Goal: Communication & Community: Answer question/provide support

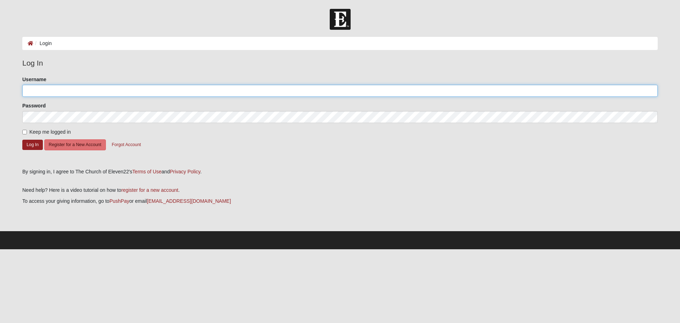
click at [47, 93] on input "Username" at bounding box center [339, 91] width 635 height 12
type input "Sjvanek@bellsouth.net"
click at [27, 132] on input "Keep me logged in" at bounding box center [24, 132] width 5 height 5
checkbox input "true"
click at [34, 146] on button "Log In" at bounding box center [32, 144] width 21 height 10
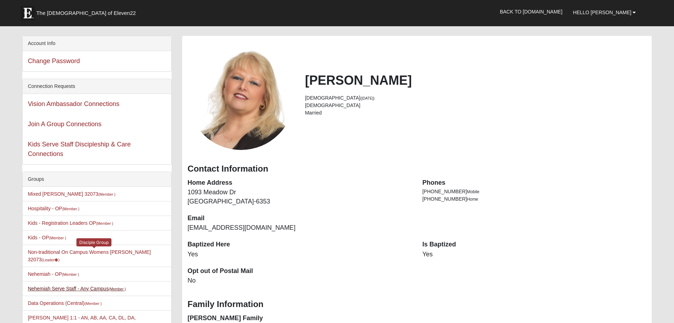
scroll to position [35, 0]
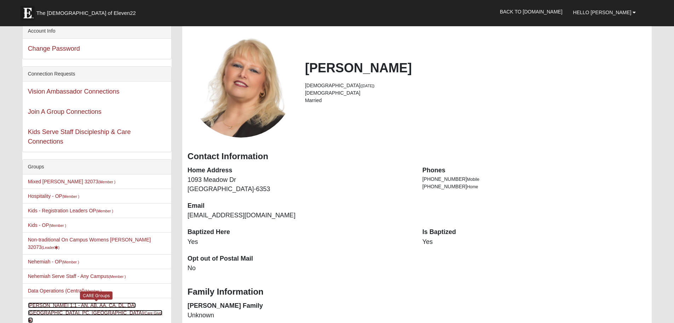
click at [118, 302] on link "[PERSON_NAME] 1:1 - AN, AB, AA, CA, DL, DA, [GEOGRAPHIC_DATA], PC, SC (Care Giv…" at bounding box center [95, 312] width 135 height 21
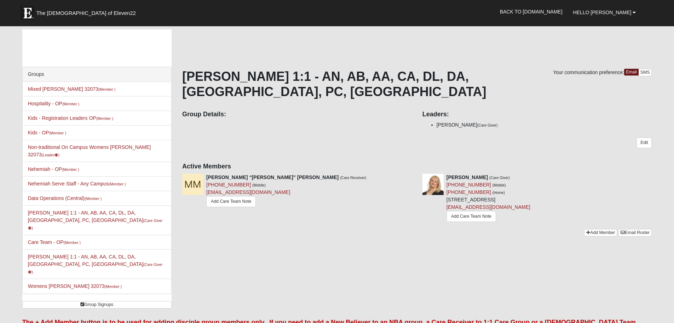
click at [314, 158] on div "Your communication preference: Email SMS Sherrie Vanek 1:1 - AN, AB, AA, CA, DL…" at bounding box center [417, 149] width 470 height 160
click at [639, 137] on link "Edit" at bounding box center [644, 142] width 15 height 10
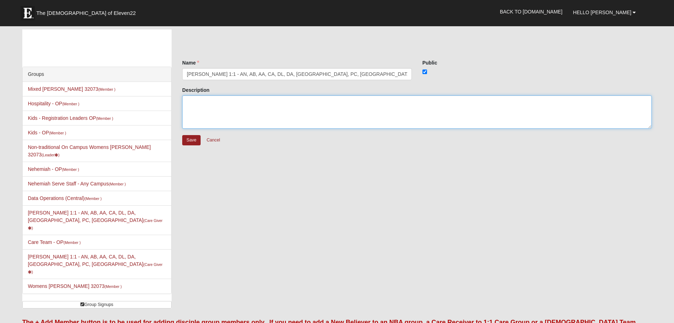
click at [212, 107] on textarea "Description" at bounding box center [417, 111] width 470 height 33
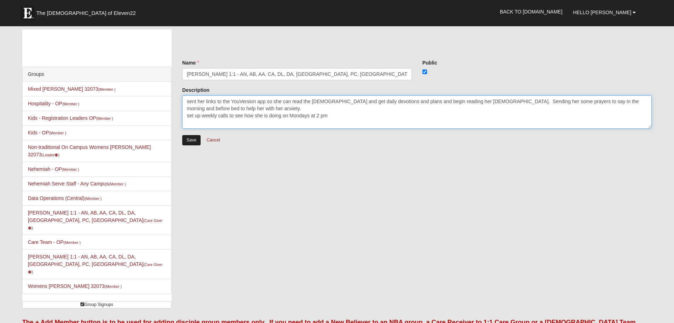
type textarea "sent her links to the YouVersion app so she can read the bible and get daily de…"
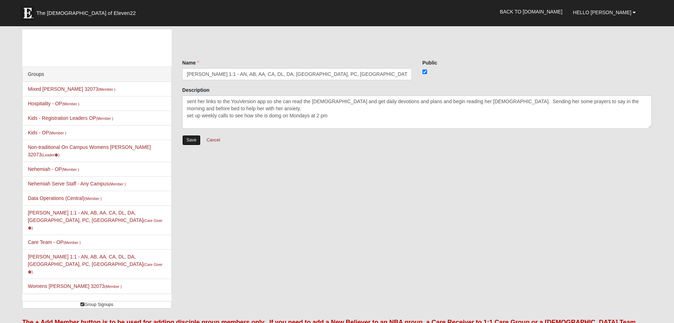
click at [191, 140] on input "Save" at bounding box center [191, 140] width 18 height 10
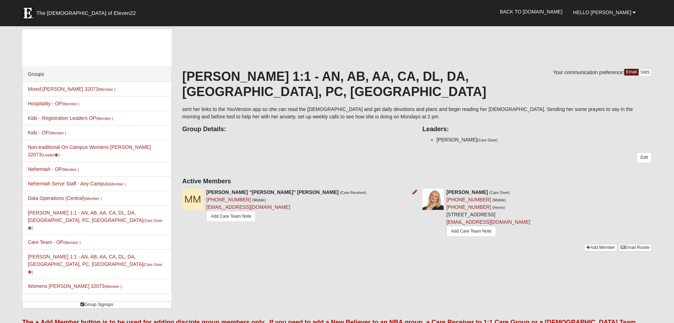
click at [195, 188] on img at bounding box center [192, 198] width 21 height 21
click at [52, 210] on link "[PERSON_NAME] 1:1 - AN, AB, AA, CA, DL, DA, [GEOGRAPHIC_DATA], PC, SC (Care Giv…" at bounding box center [95, 220] width 135 height 21
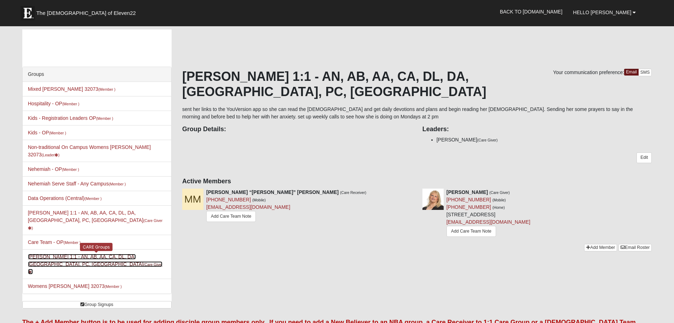
click at [53, 253] on link "[PERSON_NAME] 1:1 - AN, AB, AA, CA, DL, DA, [GEOGRAPHIC_DATA], PC, SC (Care Giv…" at bounding box center [95, 263] width 135 height 21
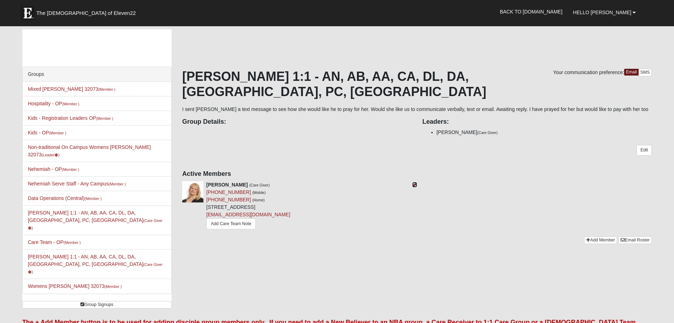
click at [416, 182] on icon at bounding box center [414, 184] width 5 height 5
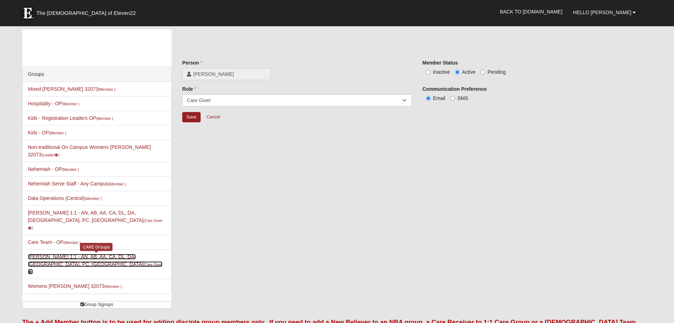
click at [36, 253] on link "Sherrie Vanek 1:1 - AN, AB, AA, CA, DL, DA, MA, PC, SC (Care Giver )" at bounding box center [95, 263] width 135 height 21
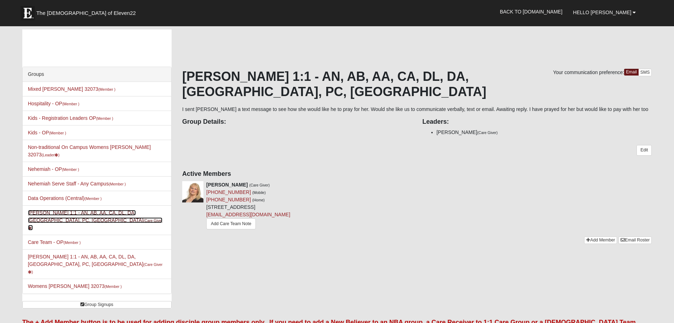
click at [51, 210] on link "Sherrie Vanek 1:1 - AN, AB, AA, CA, DL, DA, MA, PC, SC (Care Giver )" at bounding box center [95, 220] width 135 height 21
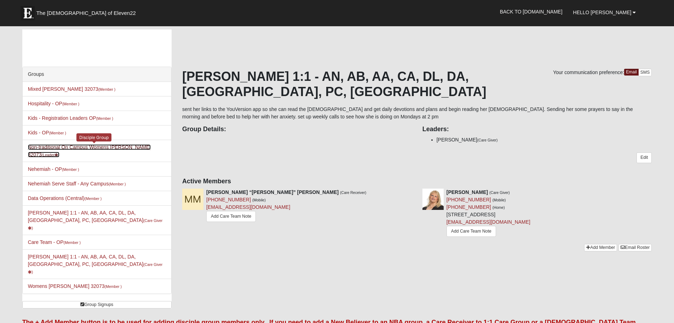
click at [98, 147] on link "Non-traditional On Campus Womens Vanek 32073 (Leader )" at bounding box center [89, 150] width 123 height 13
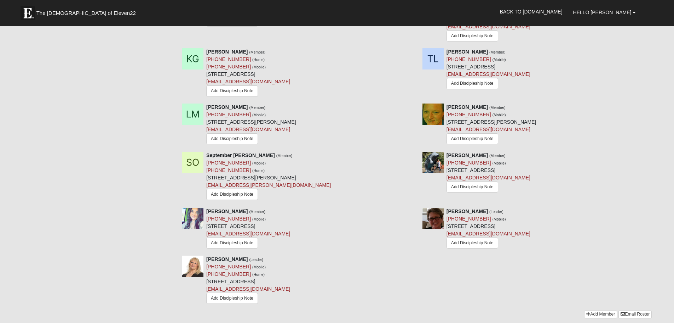
scroll to position [425, 0]
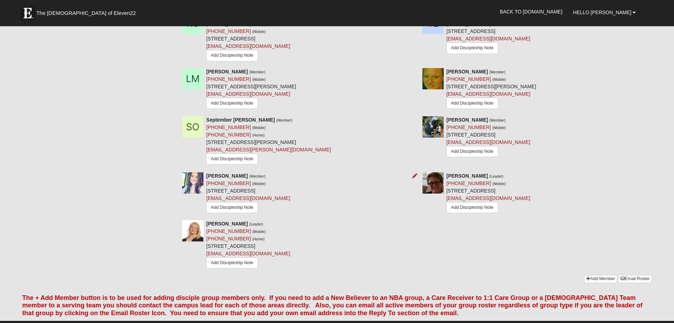
click at [199, 182] on img at bounding box center [192, 182] width 21 height 21
click at [278, 193] on div "[PERSON_NAME] (Member) [PHONE_NUMBER] (Mobile) [STREET_ADDRESS] [EMAIL_ADDRESS]…" at bounding box center [248, 193] width 84 height 42
click at [183, 182] on img at bounding box center [192, 182] width 21 height 21
click at [206, 186] on div "Kirstyn Trudell (Member) (989) 423-8982 (Mobile) 8373 Argyle Corners Dr Jackson…" at bounding box center [297, 193] width 240 height 42
click at [203, 188] on img at bounding box center [192, 182] width 21 height 21
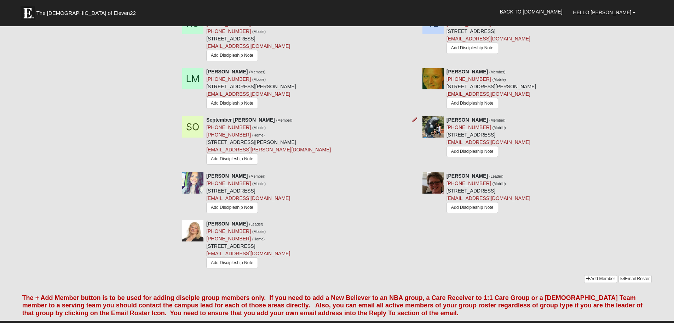
click at [282, 134] on div "September Owens (Member) (704) 524-1408 (Mobile) (704) 524-1408 (Home) 424 Jane…" at bounding box center [268, 141] width 125 height 51
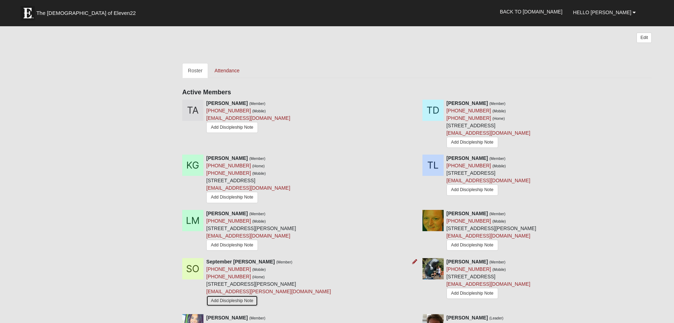
click at [235, 303] on link "Add Discipleship Note" at bounding box center [232, 300] width 52 height 11
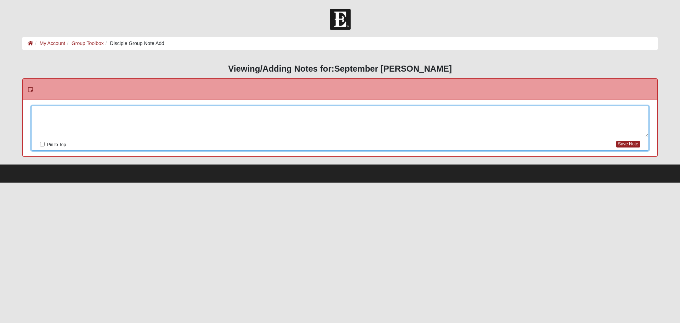
click at [68, 112] on div at bounding box center [340, 121] width 617 height 31
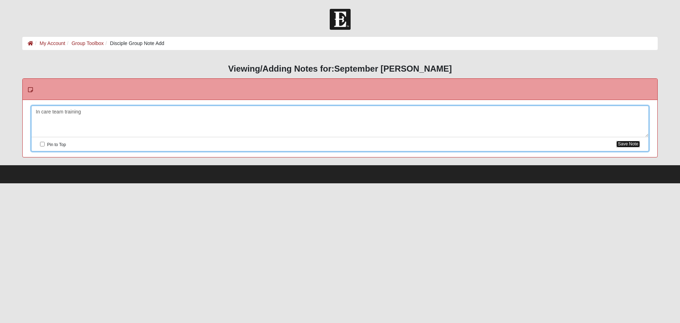
click at [625, 147] on button "Save Note" at bounding box center [628, 144] width 24 height 7
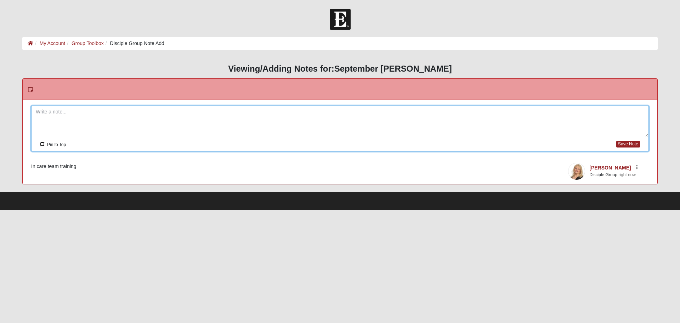
click at [41, 143] on input "Pin to Top" at bounding box center [42, 144] width 5 height 5
click at [629, 141] on button "Save Note" at bounding box center [628, 144] width 24 height 7
checkbox input "false"
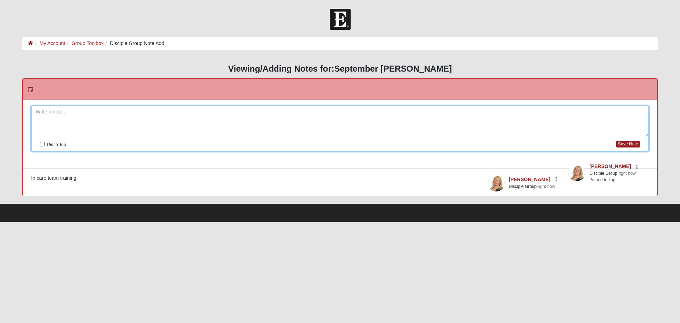
click at [87, 47] on li "Group Toolbox" at bounding box center [84, 43] width 39 height 7
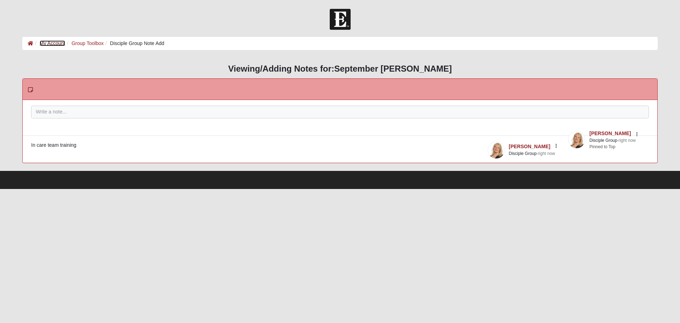
click at [51, 46] on link "My Account" at bounding box center [52, 43] width 25 height 6
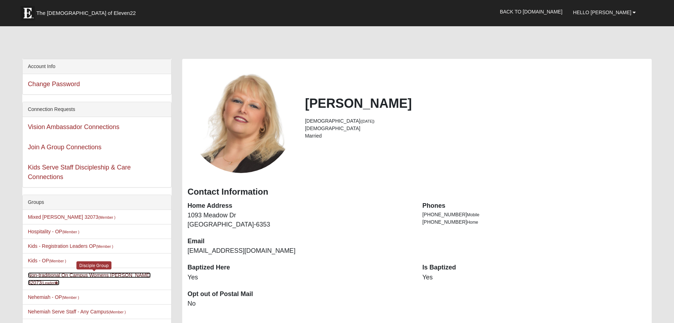
click at [49, 274] on link "Non-traditional On Campus Womens Vanek 32073 (Leader )" at bounding box center [89, 278] width 123 height 13
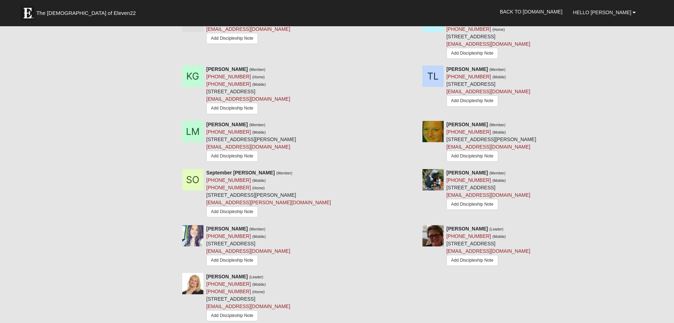
scroll to position [389, 0]
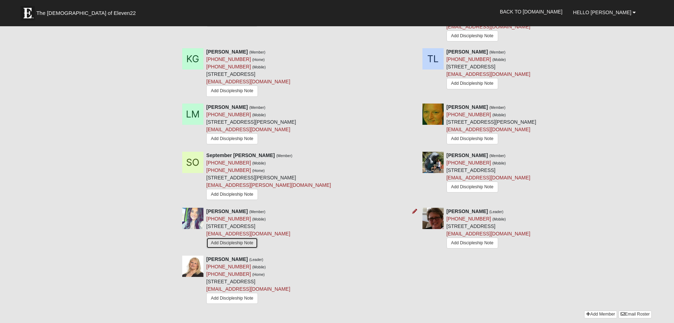
click at [229, 241] on link "Add Discipleship Note" at bounding box center [232, 242] width 52 height 11
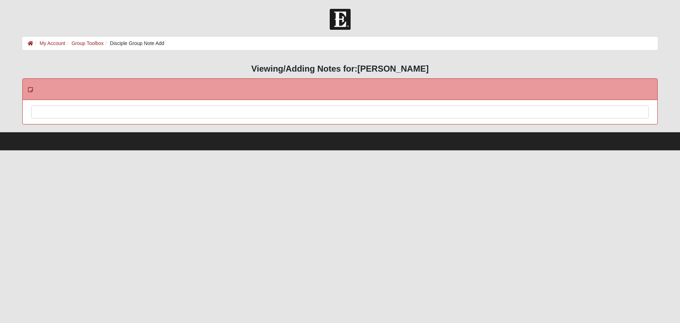
click at [52, 107] on div at bounding box center [340, 121] width 617 height 31
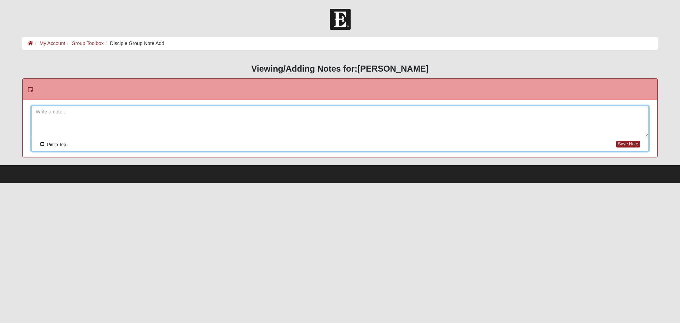
click at [40, 143] on input "Pin to Top" at bounding box center [42, 144] width 5 height 5
checkbox input "true"
click at [47, 121] on div at bounding box center [340, 121] width 617 height 31
click at [636, 143] on button "Save Note" at bounding box center [628, 144] width 24 height 7
checkbox input "false"
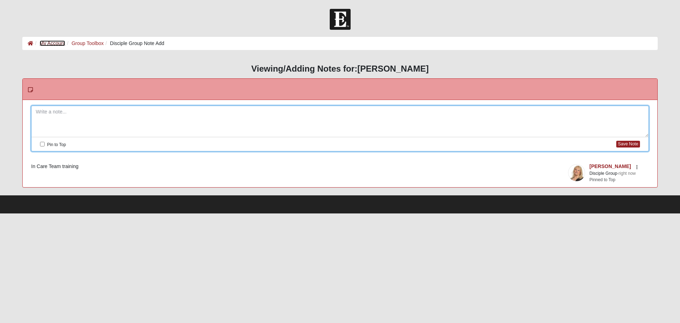
click at [55, 44] on link "My Account" at bounding box center [52, 43] width 25 height 6
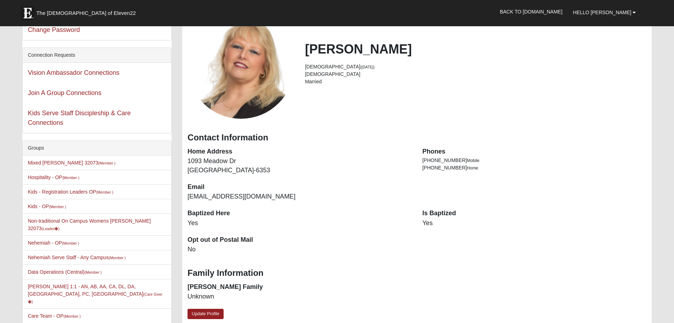
scroll to position [106, 0]
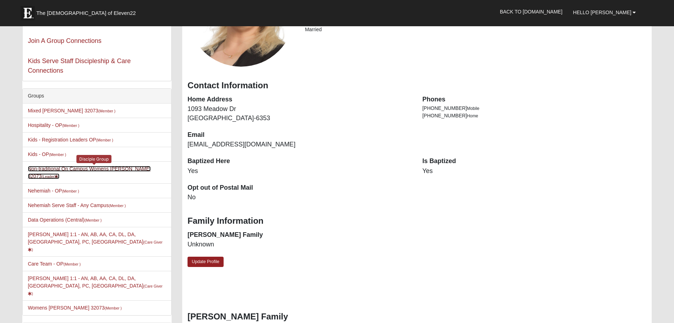
click at [60, 170] on link "Non-traditional On Campus Womens Vanek 32073 (Leader )" at bounding box center [89, 172] width 123 height 13
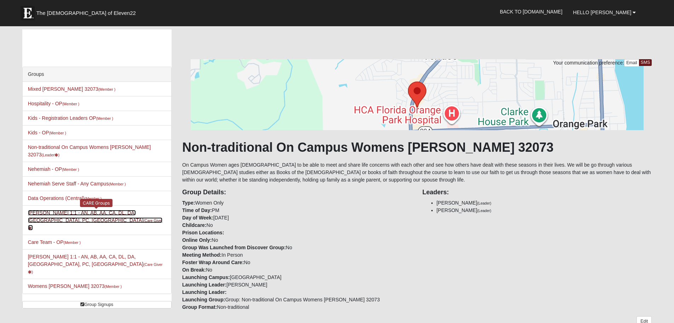
click at [83, 210] on link "[PERSON_NAME] 1:1 - AN, AB, AA, CA, DL, DA, [GEOGRAPHIC_DATA], PC, SC (Care Giv…" at bounding box center [95, 220] width 135 height 21
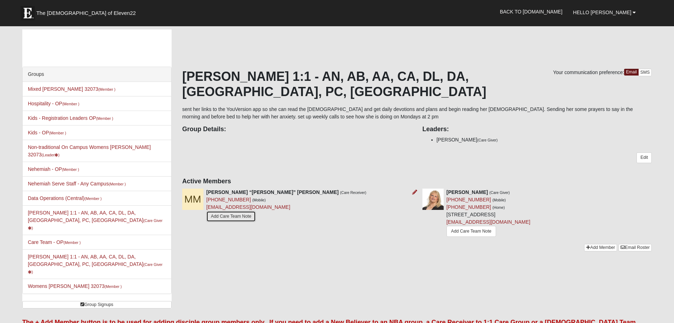
click at [235, 211] on link "Add Care Team Note" at bounding box center [231, 216] width 50 height 11
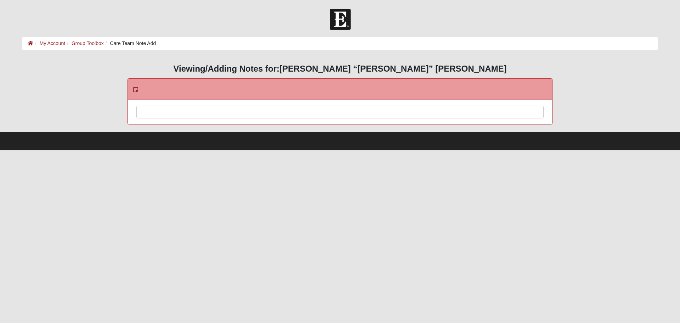
click at [151, 114] on div at bounding box center [340, 121] width 406 height 31
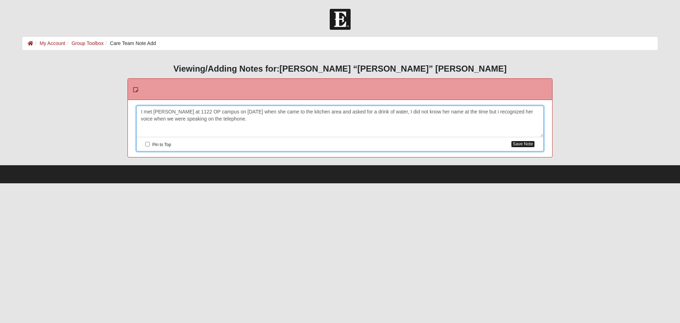
click at [528, 142] on button "Save Note" at bounding box center [523, 144] width 24 height 7
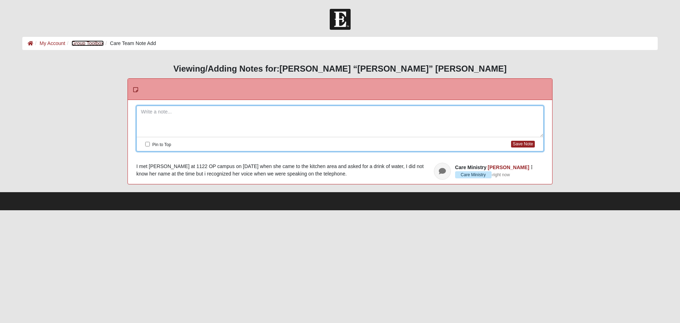
click at [88, 41] on link "Group Toolbox" at bounding box center [88, 43] width 32 height 6
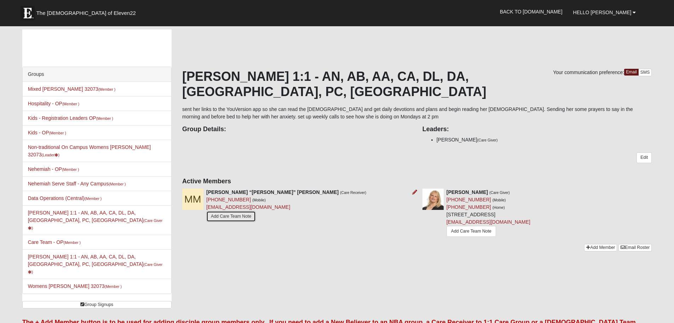
click at [232, 211] on link "Add Care Team Note" at bounding box center [231, 216] width 50 height 11
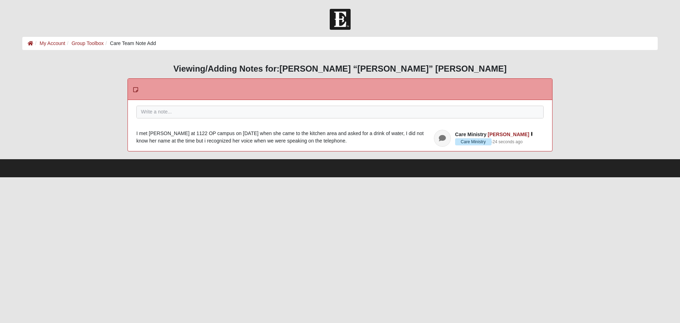
click at [531, 133] on icon "button" at bounding box center [532, 134] width 2 height 4
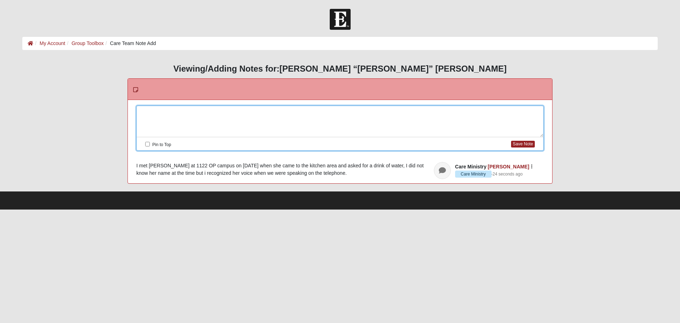
click at [183, 110] on div at bounding box center [340, 121] width 406 height 31
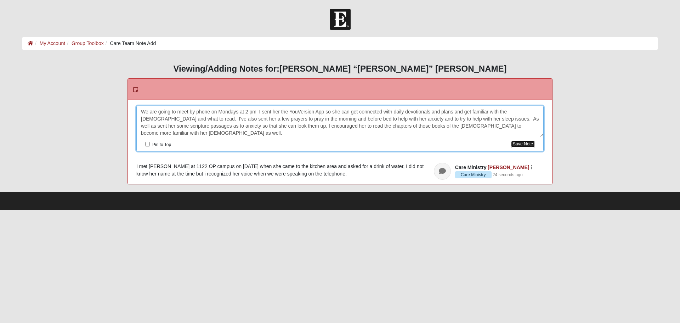
click at [527, 144] on button "Save Note" at bounding box center [523, 144] width 24 height 7
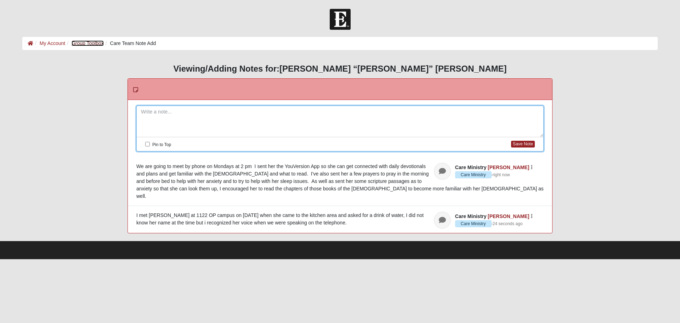
click at [90, 46] on link "Group Toolbox" at bounding box center [88, 43] width 32 height 6
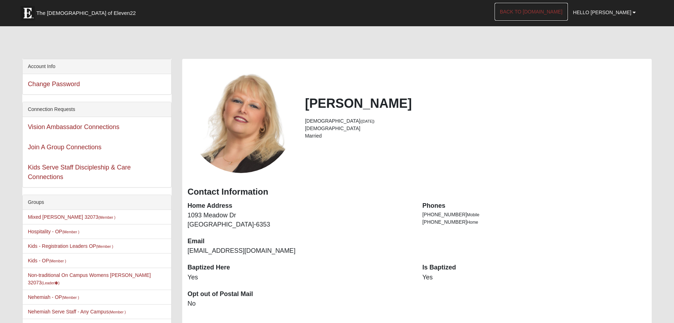
click at [552, 9] on link "Back to COE22.com" at bounding box center [531, 12] width 73 height 18
click at [84, 168] on link "Kids Serve Staff Discipleship & Care Connections" at bounding box center [79, 172] width 103 height 17
